Goal: Task Accomplishment & Management: Complete application form

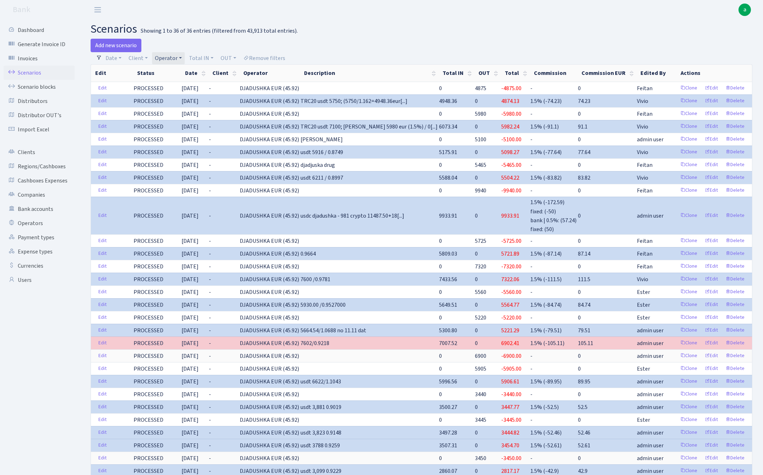
select select "328"
select select "100"
click at [171, 59] on link "Operator" at bounding box center [168, 58] width 33 height 12
click at [178, 85] on input "search" at bounding box center [180, 83] width 52 height 11
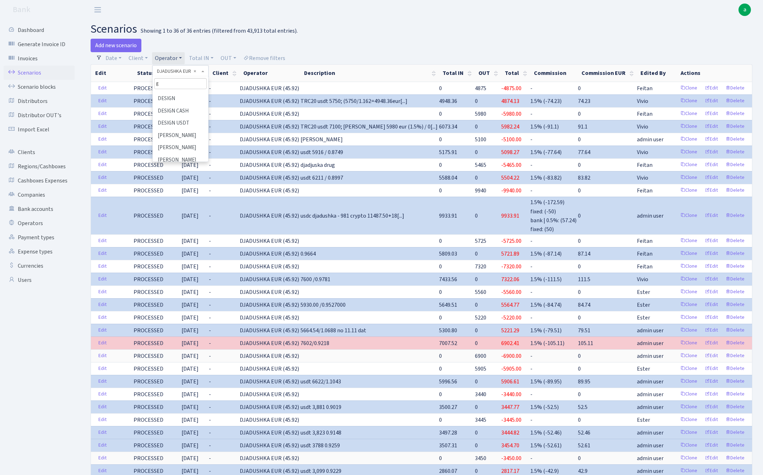
scroll to position [0, 0]
type input "gre"
click at [188, 120] on li "GREEN eur" at bounding box center [180, 121] width 54 height 12
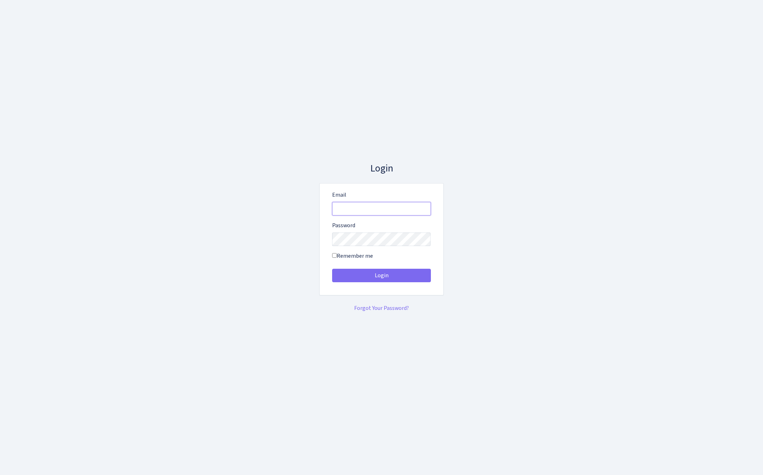
type input "admin@bank.com"
click at [381, 276] on button "Login" at bounding box center [381, 276] width 99 height 14
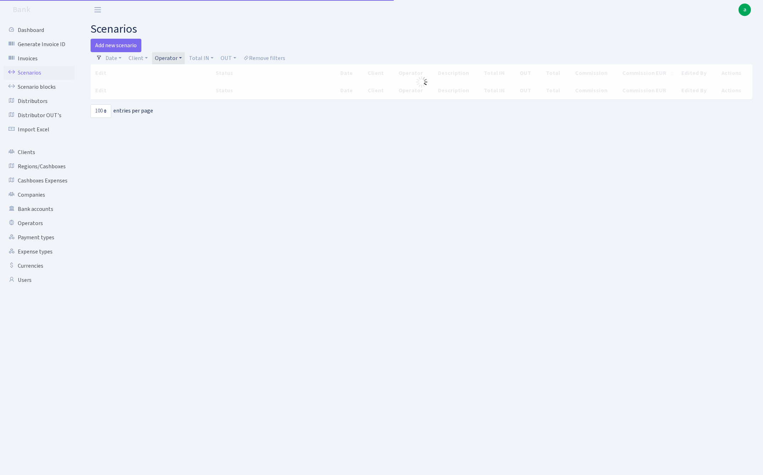
select select "100"
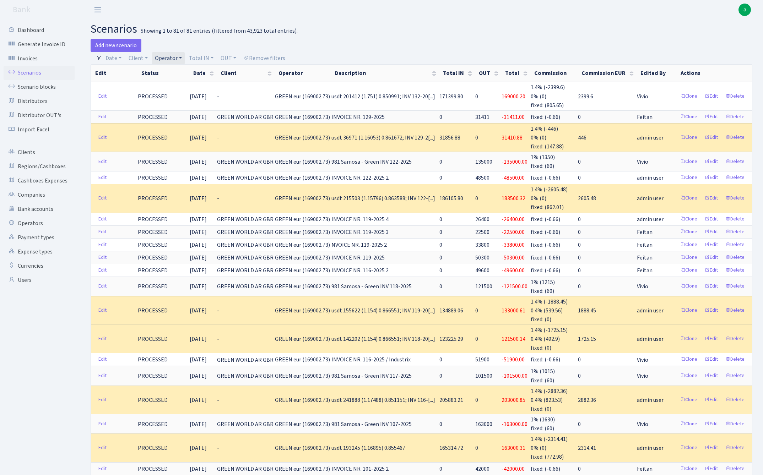
click at [168, 53] on link "Operator" at bounding box center [168, 58] width 33 height 12
click at [190, 314] on li "GREEN usdt" at bounding box center [180, 320] width 54 height 12
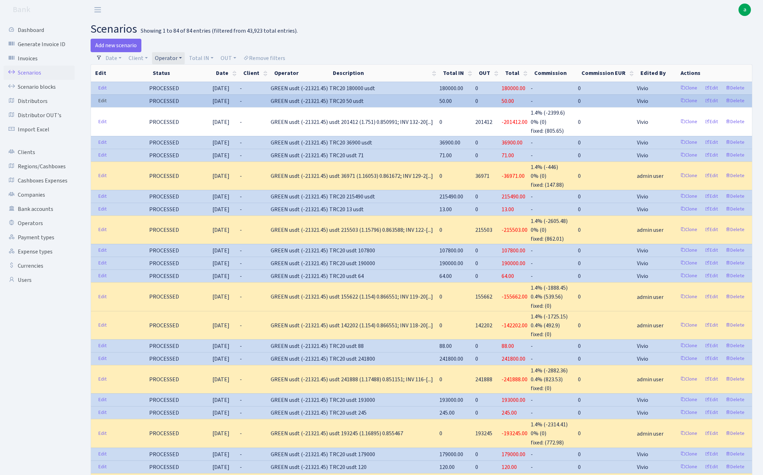
click at [102, 100] on link "Edit" at bounding box center [102, 101] width 15 height 11
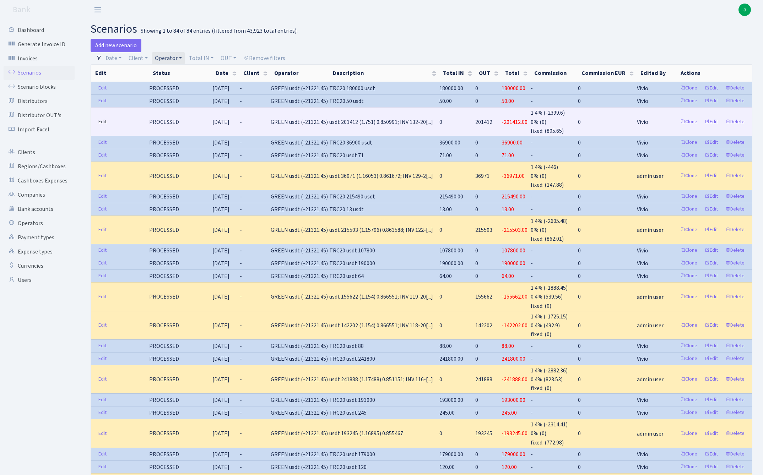
click at [100, 119] on link "Edit" at bounding box center [102, 122] width 15 height 11
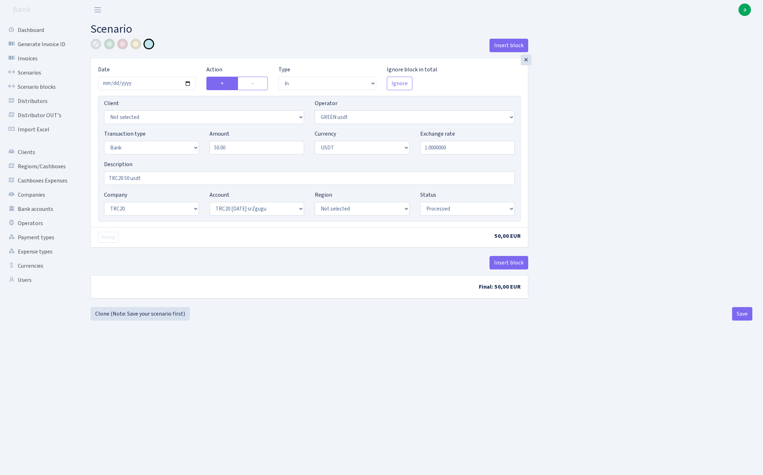
select select "in"
select select "462"
select select "2"
select select "6"
select select "20"
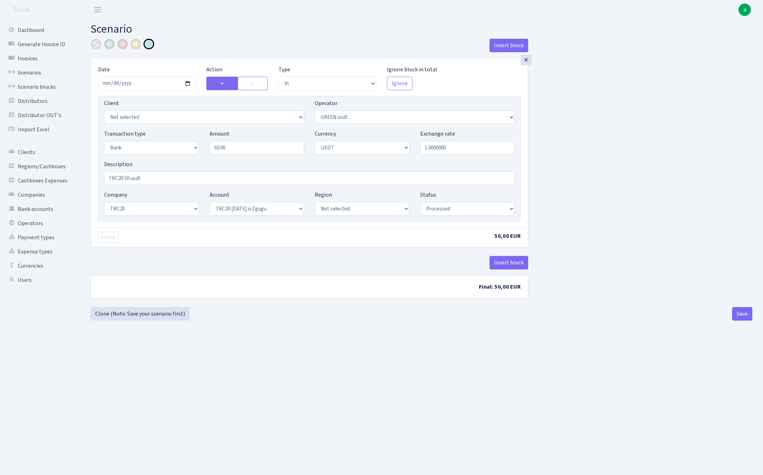
select select "61"
select select "processed"
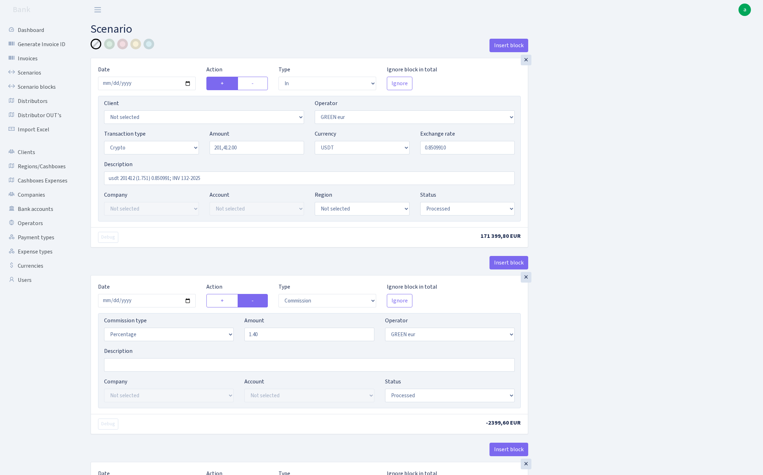
select select "in"
select select "461"
select select "3"
select select "6"
select select "processed"
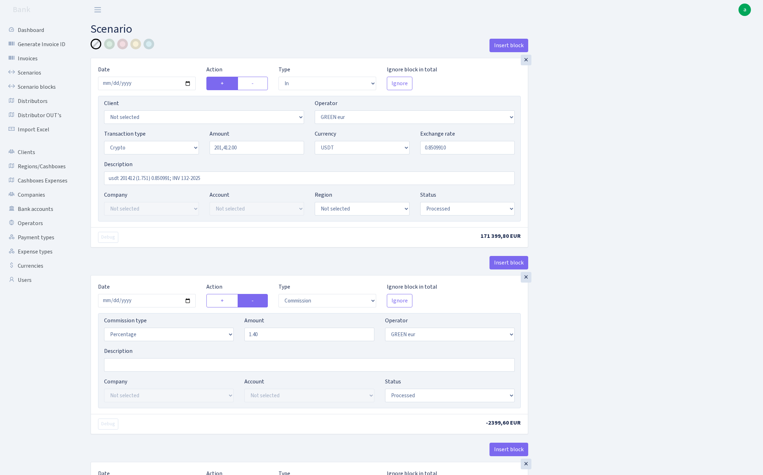
select select "commission"
select select "461"
select select "processed"
select select "out"
select select "462"
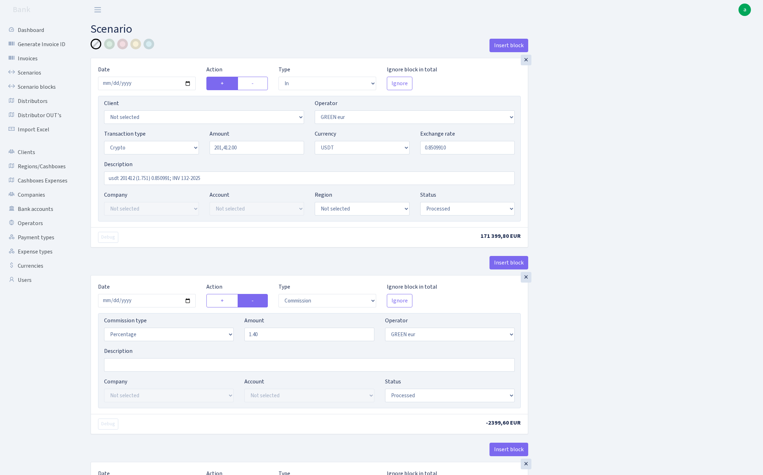
select select "15"
select select "6"
select select "processed"
select select "commission"
select select "463"
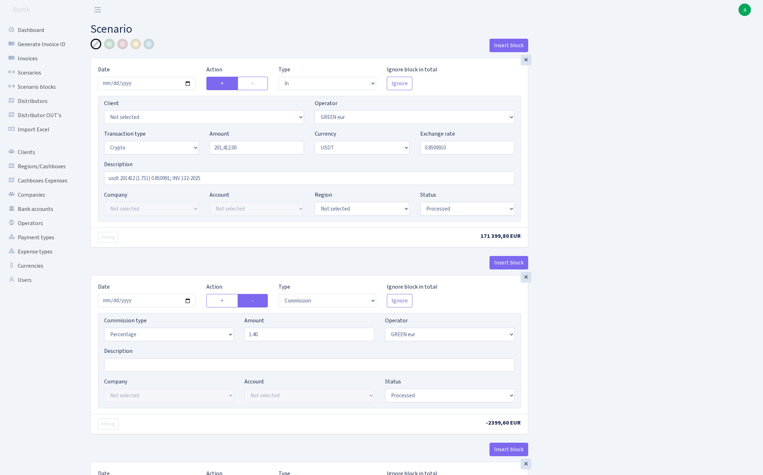
select select "processed"
select select "commission"
select select "fixed"
select select "464"
select select "processed"
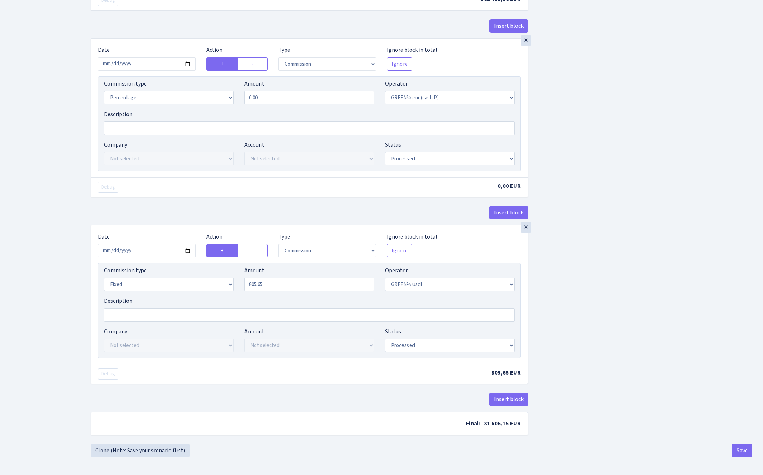
scroll to position [646, 0]
click at [511, 398] on button "Insert block" at bounding box center [509, 400] width 39 height 14
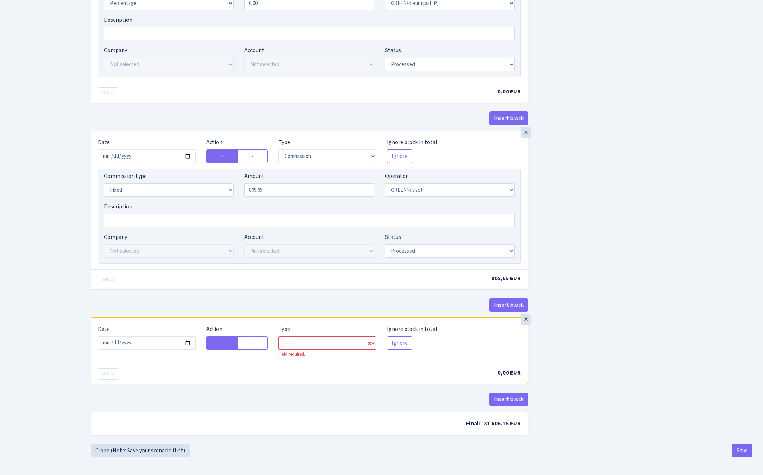
scroll to position [741, 0]
click at [145, 344] on input "2025-09-09" at bounding box center [147, 343] width 98 height 14
type input "2025-09-08"
click at [173, 292] on div "× Date 2025-09-08 Action + - Type --- In Out Commission Field required. Ignore …" at bounding box center [310, 224] width 438 height 187
click at [259, 345] on label "-" at bounding box center [253, 343] width 31 height 14
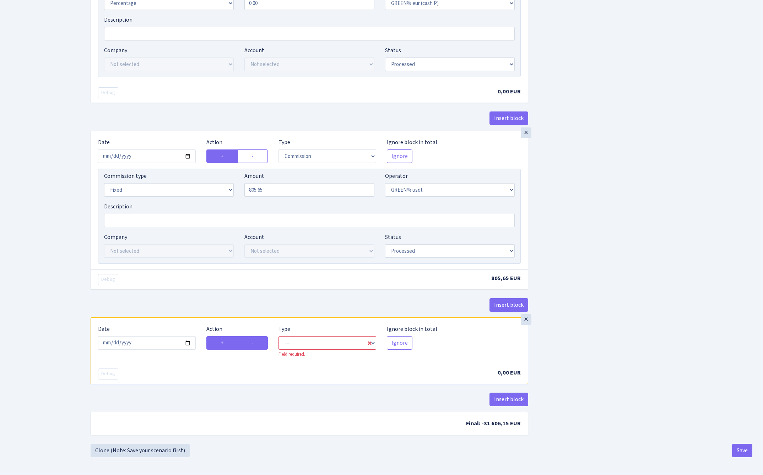
click at [256, 344] on input "-" at bounding box center [254, 341] width 5 height 5
radio input "true"
radio input "false"
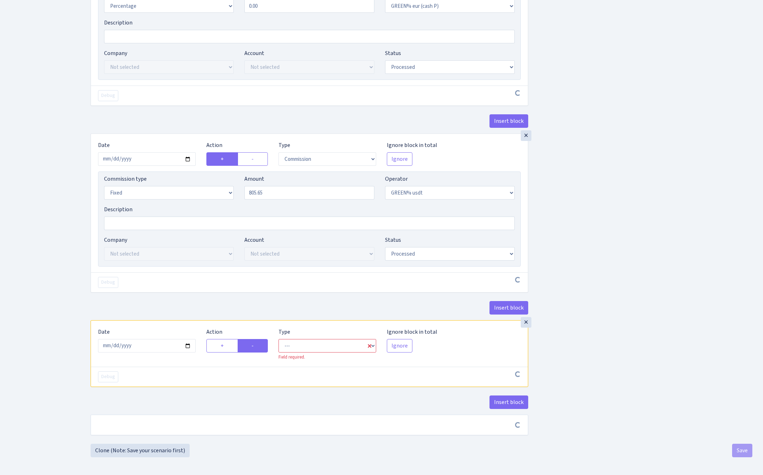
scroll to position [738, 0]
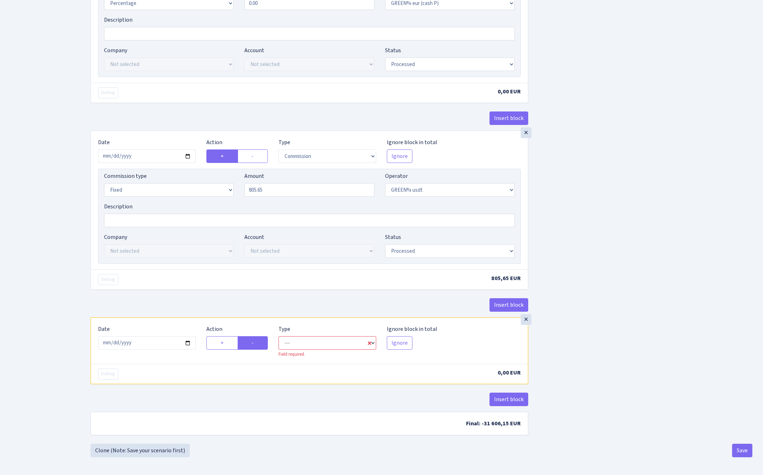
select select "out"
select select "464"
select select "1"
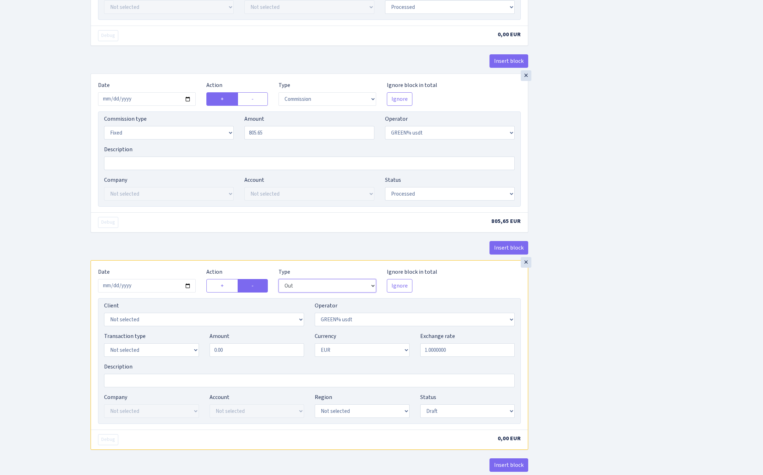
scroll to position [806, 0]
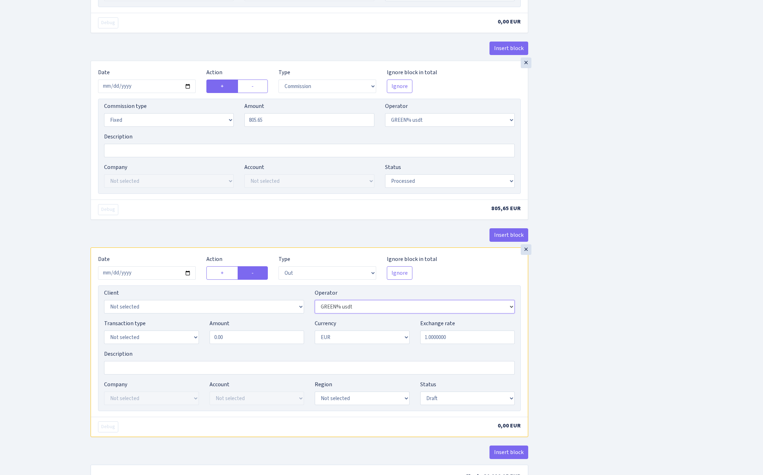
select select "462"
select select "11"
select select "6"
click at [262, 340] on input "0.00" at bounding box center [257, 338] width 95 height 14
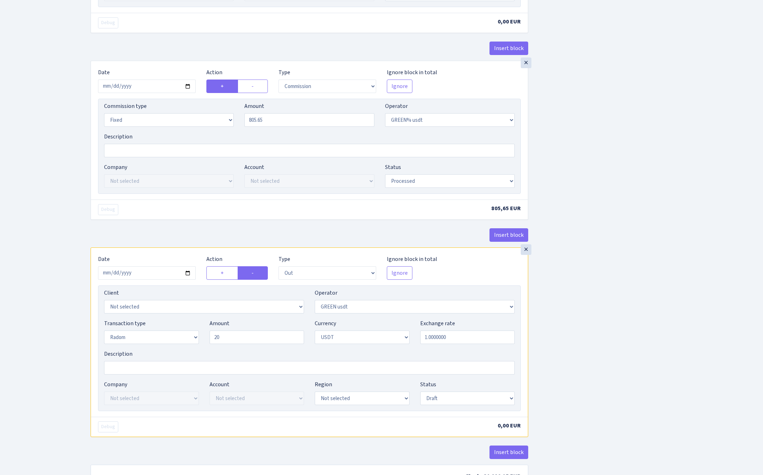
type input "20.00"
click at [298, 350] on div "Transaction type Not selected 981 ELF FISH crypto GIRT IVO dekl MM-BALTIC eur U…" at bounding box center [309, 334] width 421 height 31
select select "processed"
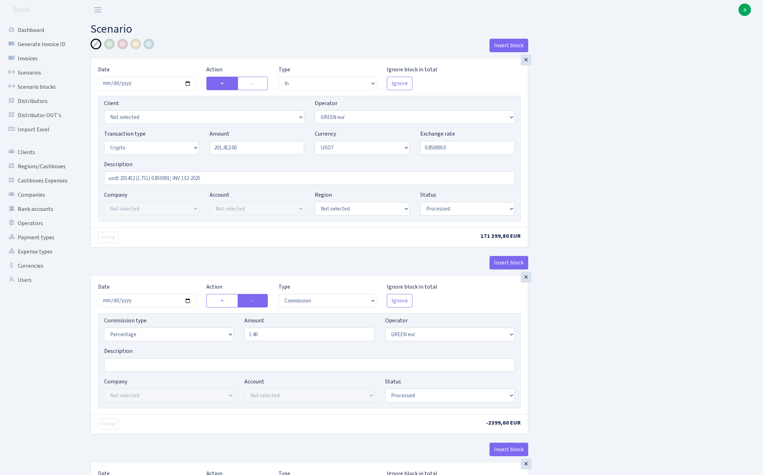
scroll to position [0, 0]
click at [231, 177] on input "usdt 201412 (1.751) 0.850991; INV 132-2025" at bounding box center [309, 179] width 411 height 14
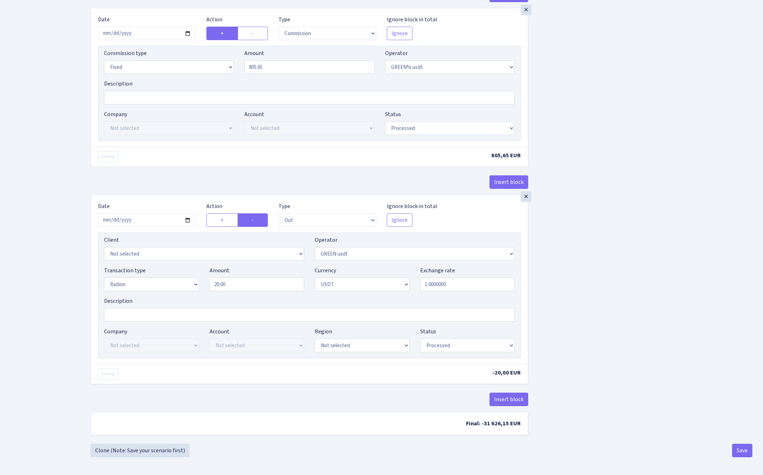
scroll to position [864, 0]
type input "usdt 201412 (1.751) 0.850991; INV 132-2025 -20 usdt za trx"
click at [741, 452] on button "Save" at bounding box center [742, 451] width 20 height 14
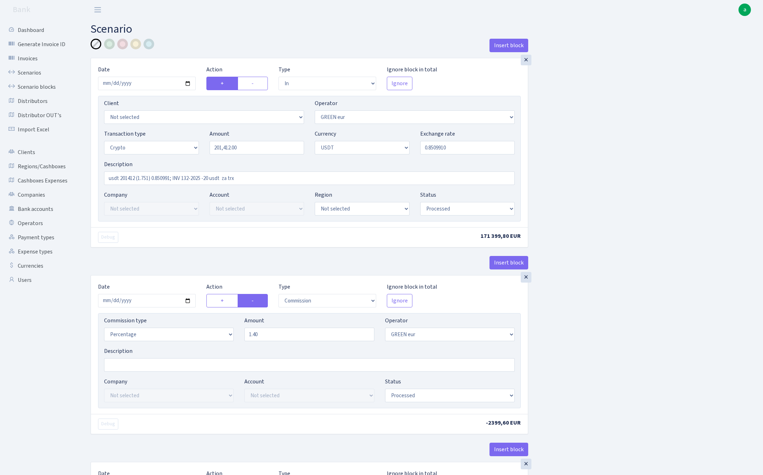
select select "in"
select select "461"
select select "3"
select select "6"
select select "processed"
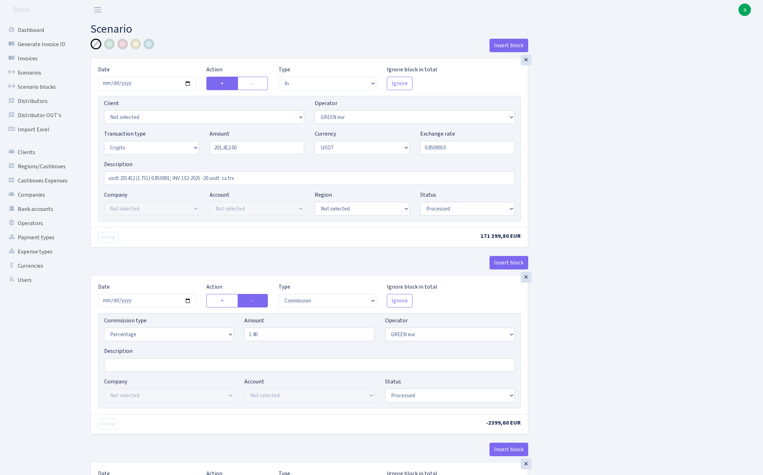
select select "commission"
select select "461"
select select "processed"
select select "out"
select select "462"
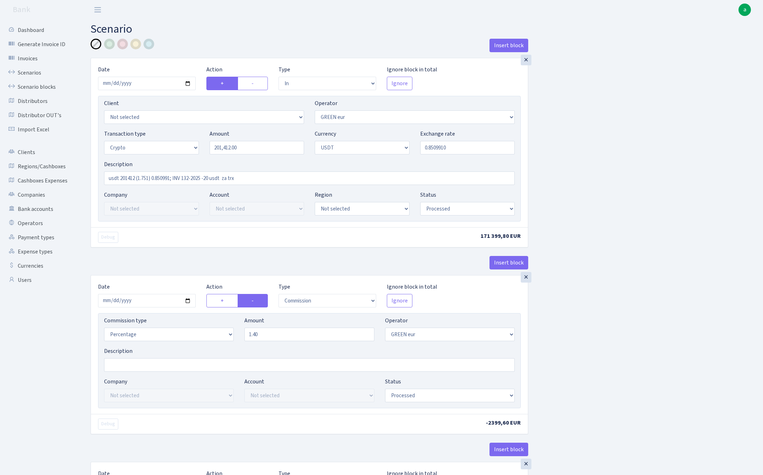
select select "15"
select select "6"
select select "processed"
select select "commission"
select select "463"
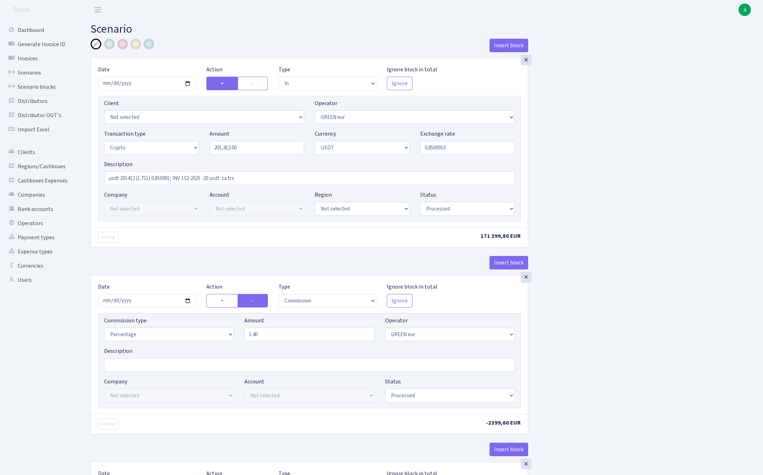
select select "processed"
select select "commission"
select select "fixed"
select select "464"
select select "processed"
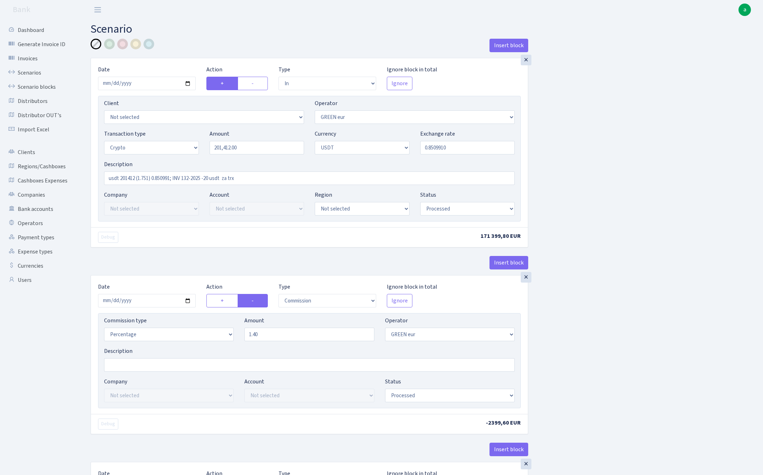
select select "out"
select select "462"
select select "11"
select select "6"
select select "processed"
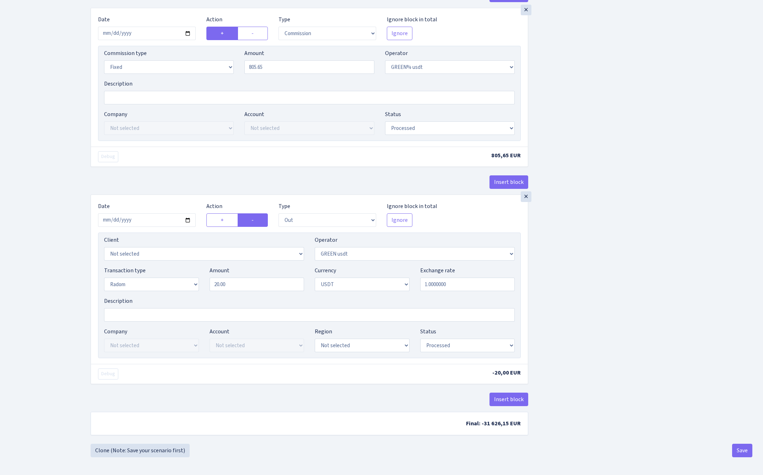
scroll to position [864, 0]
click at [739, 454] on button "Save" at bounding box center [742, 451] width 20 height 14
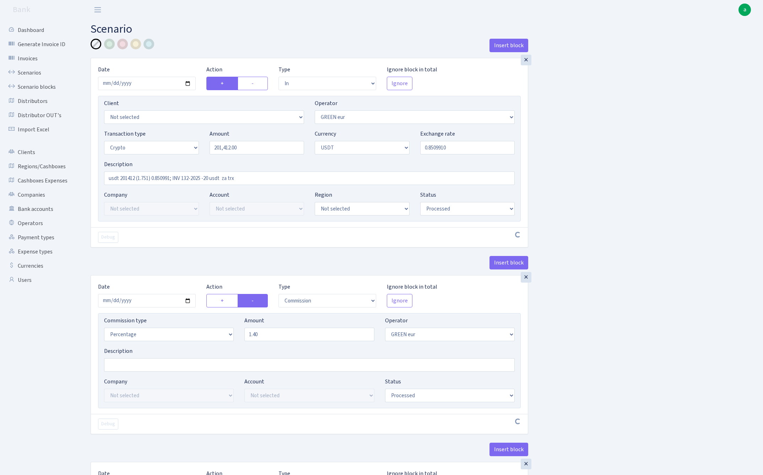
select select "in"
select select "461"
select select "3"
select select "6"
select select "processed"
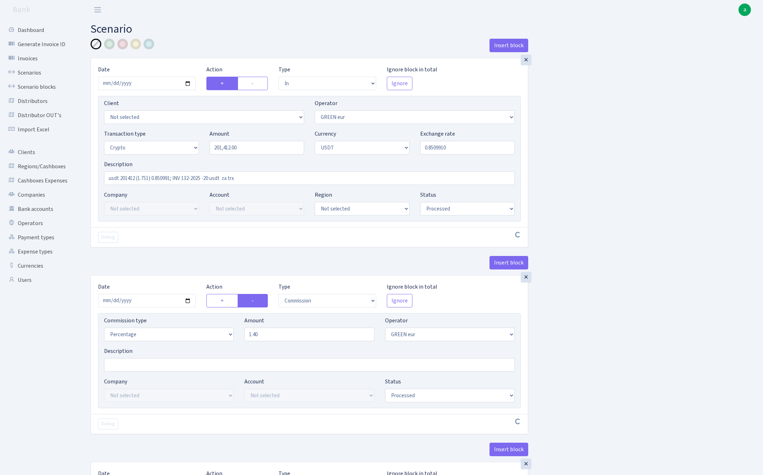
select select "commission"
select select "461"
select select "processed"
select select "out"
select select "462"
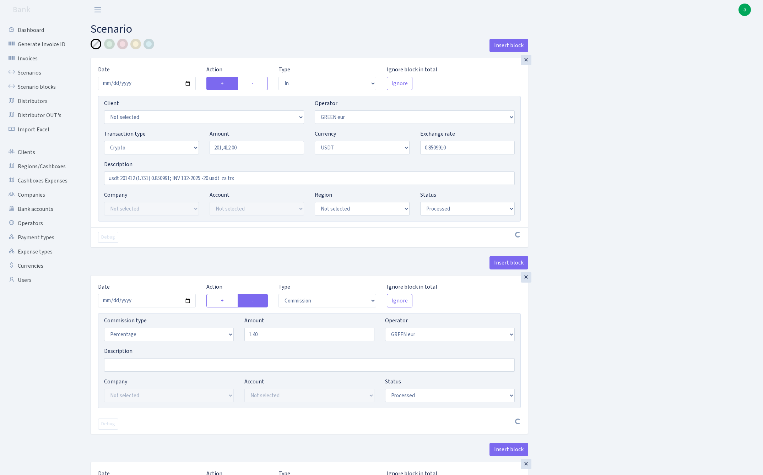
select select "15"
select select "6"
select select "processed"
select select "commission"
select select "463"
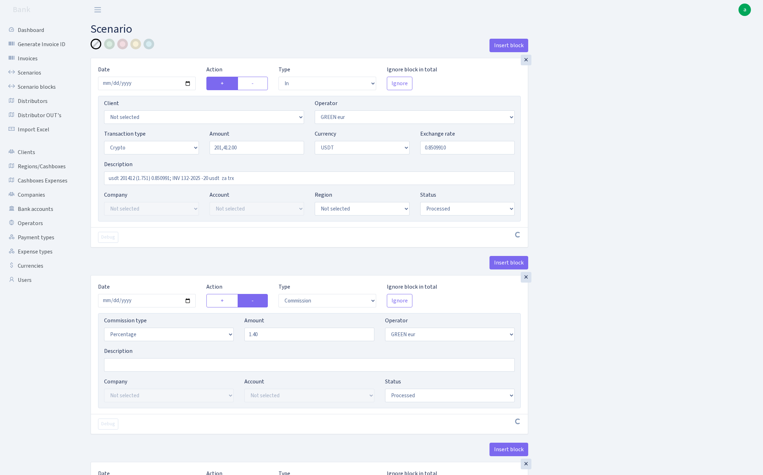
select select "processed"
select select "commission"
select select "fixed"
select select "464"
select select "processed"
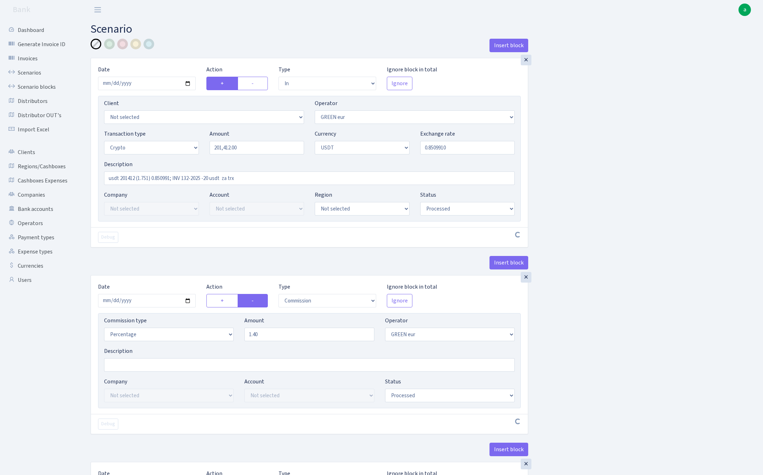
select select "out"
select select "462"
select select "11"
select select "6"
select select "processed"
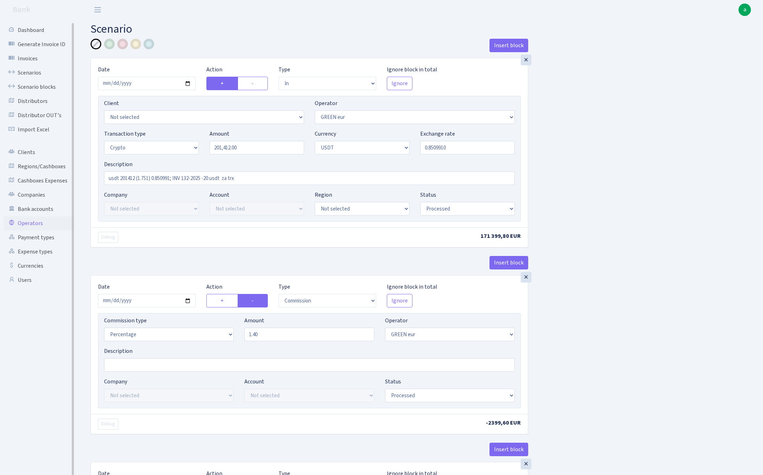
click at [39, 222] on link "Operators" at bounding box center [39, 223] width 71 height 14
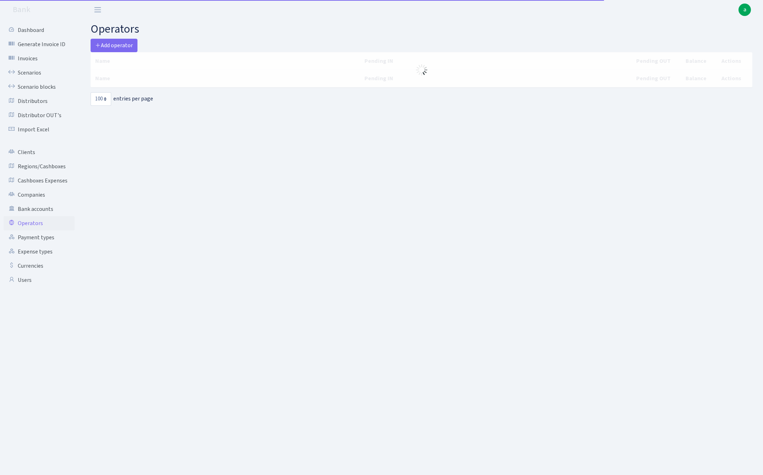
select select "100"
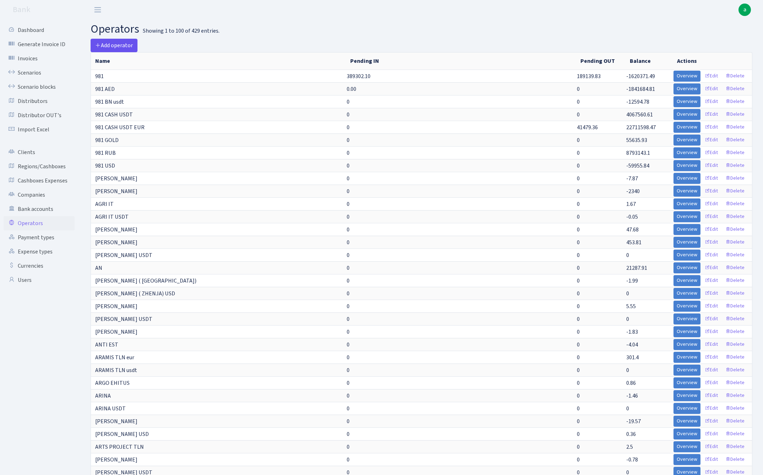
click at [117, 45] on span "Add operator" at bounding box center [114, 46] width 38 height 8
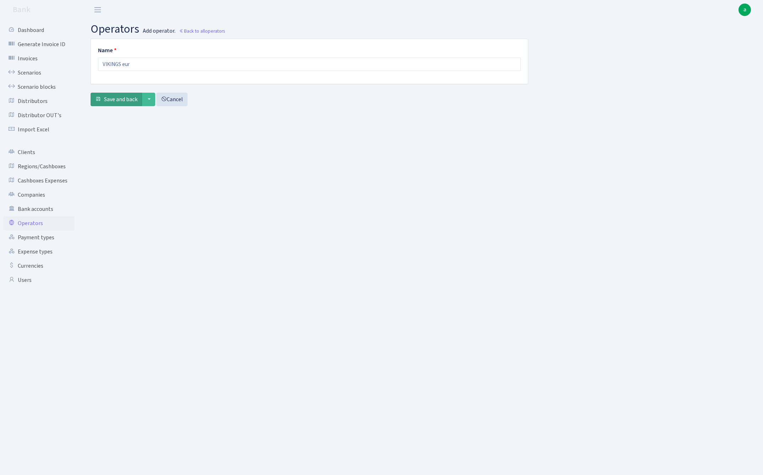
type input "VIKINGS eur"
click at [117, 98] on span "Save and back" at bounding box center [120, 100] width 33 height 8
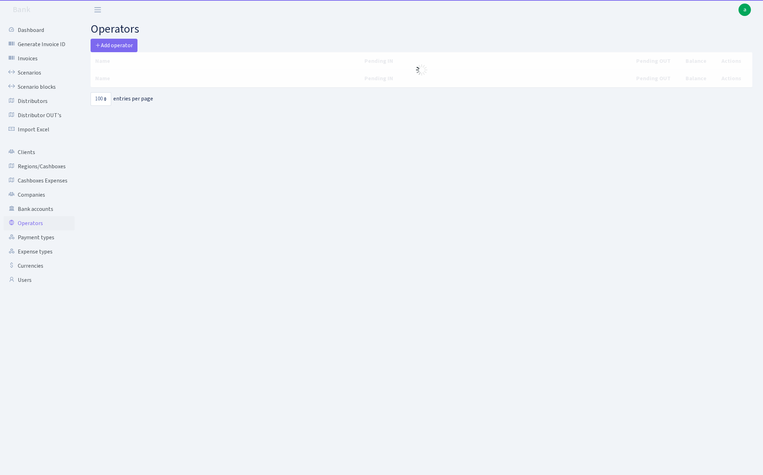
select select "100"
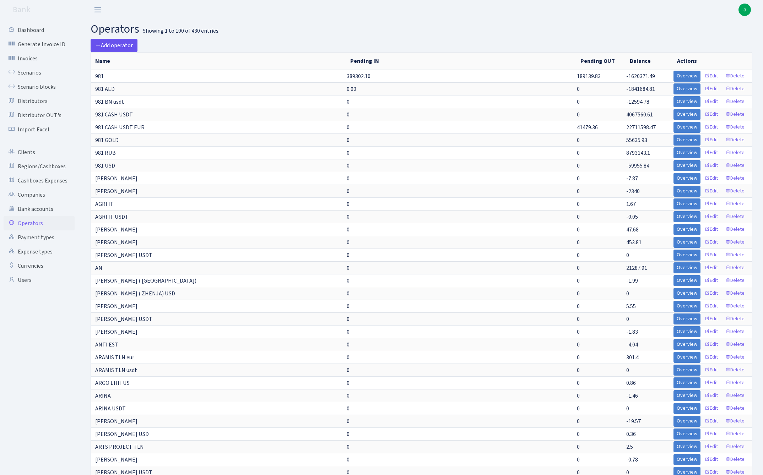
click at [124, 44] on span "Add operator" at bounding box center [114, 46] width 38 height 8
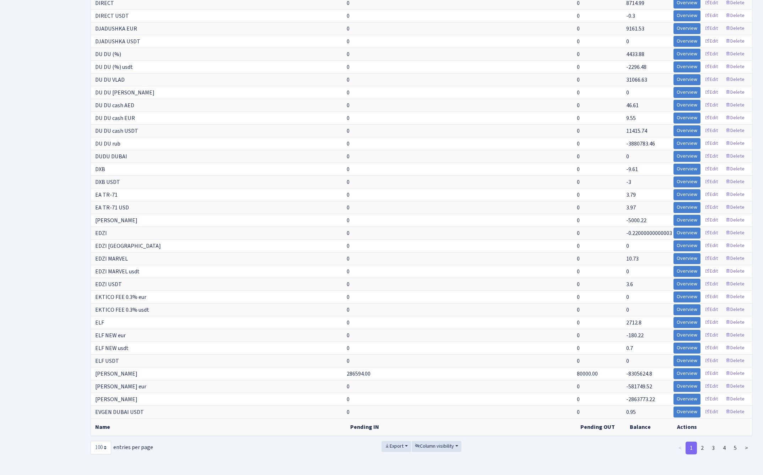
scroll to position [930, 0]
click at [714, 446] on link "3" at bounding box center [713, 448] width 11 height 13
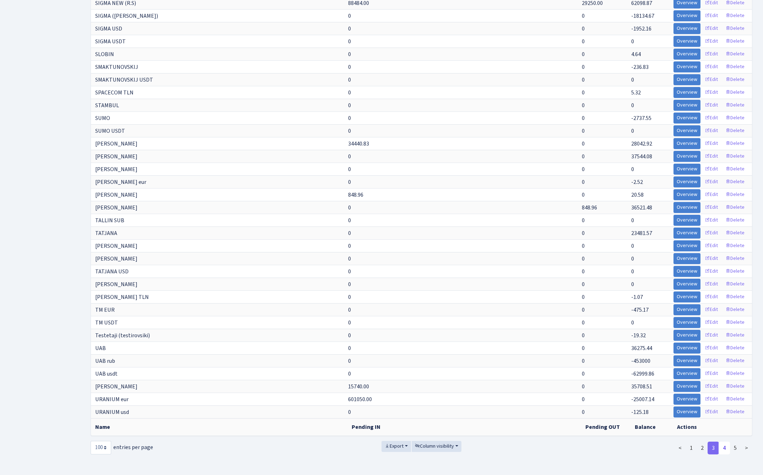
click at [724, 449] on link "4" at bounding box center [724, 448] width 11 height 13
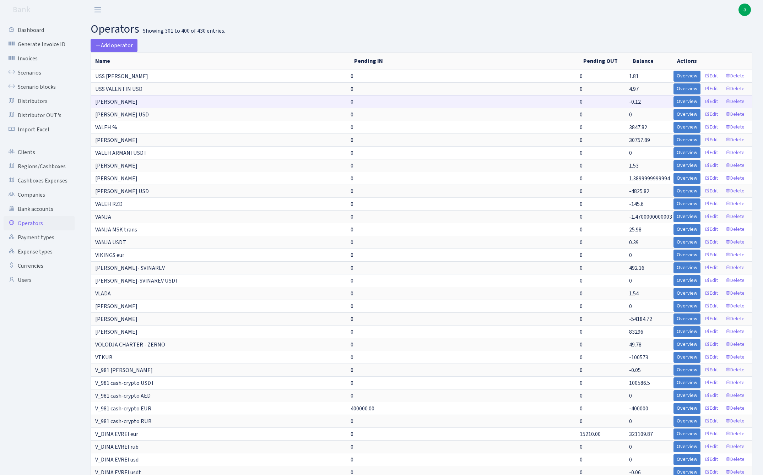
scroll to position [0, 0]
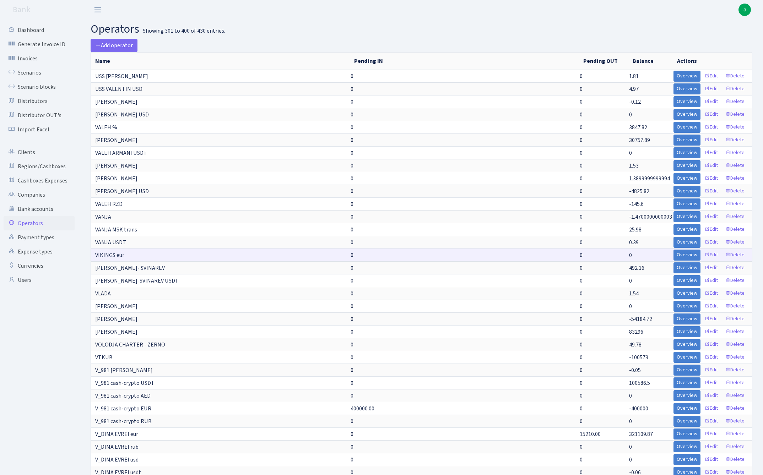
click at [108, 255] on span "VIKINGS eur" at bounding box center [109, 256] width 29 height 8
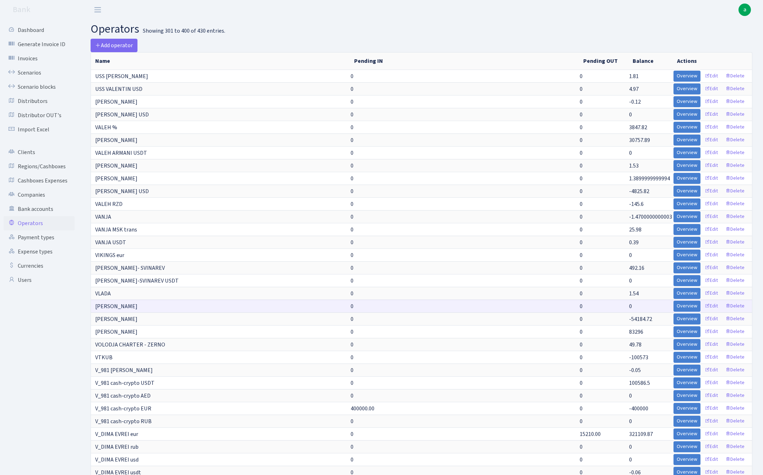
copy span "VIKINGS"
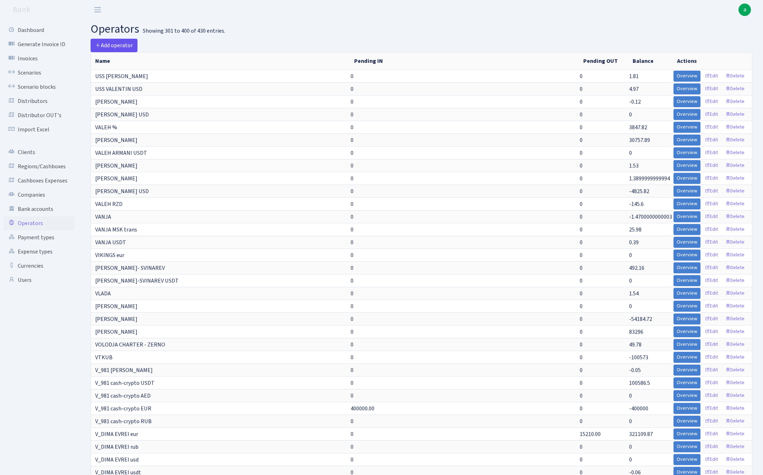
click at [120, 43] on span "Add operator" at bounding box center [114, 46] width 38 height 8
